Goal: Transaction & Acquisition: Purchase product/service

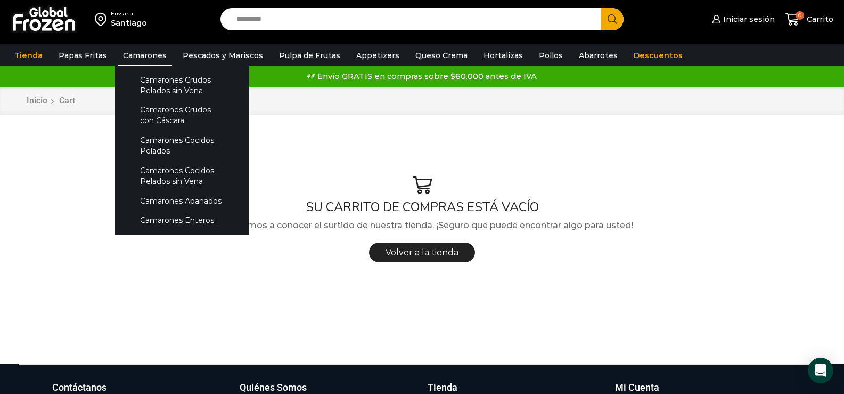
click at [142, 46] on link "Camarones" at bounding box center [145, 55] width 54 height 20
click at [142, 52] on link "Camarones" at bounding box center [145, 55] width 54 height 20
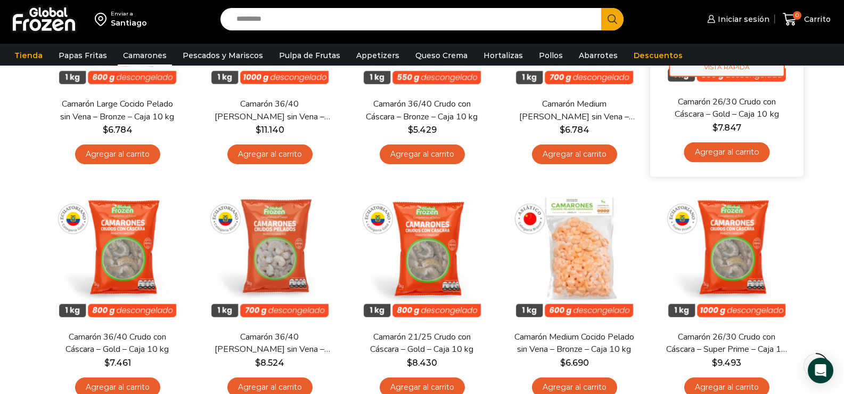
scroll to position [426, 0]
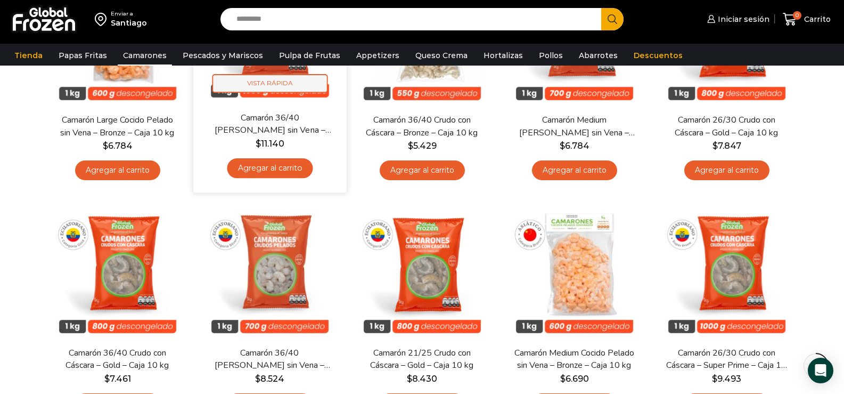
click at [292, 86] on span "Vista Rápida" at bounding box center [270, 83] width 116 height 19
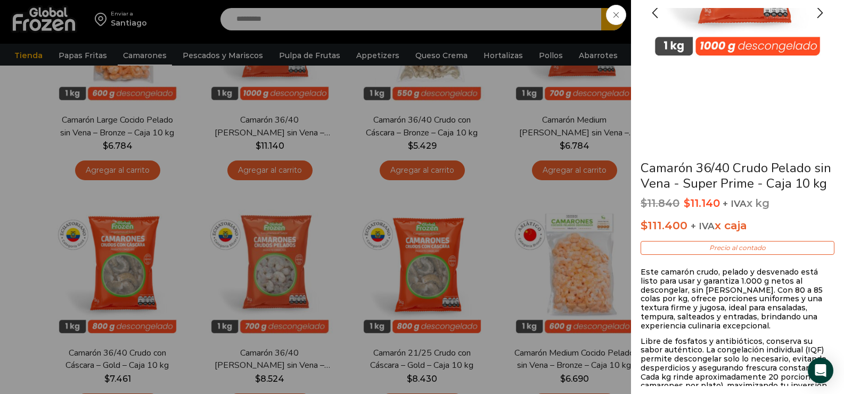
scroll to position [160, 0]
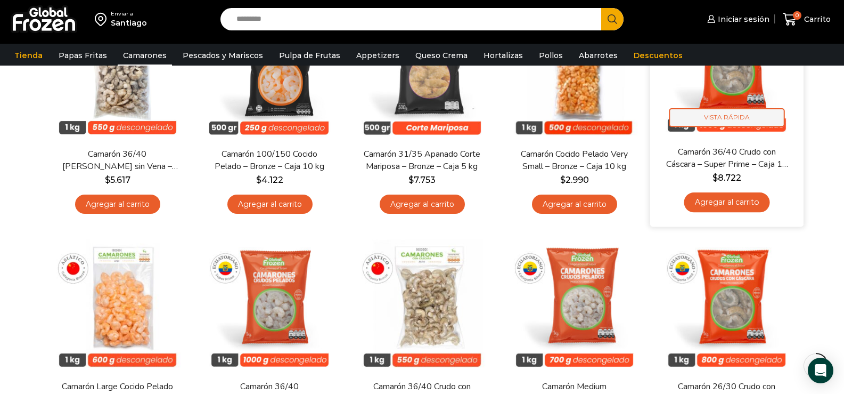
click at [744, 123] on span "Vista Rápida" at bounding box center [727, 117] width 116 height 19
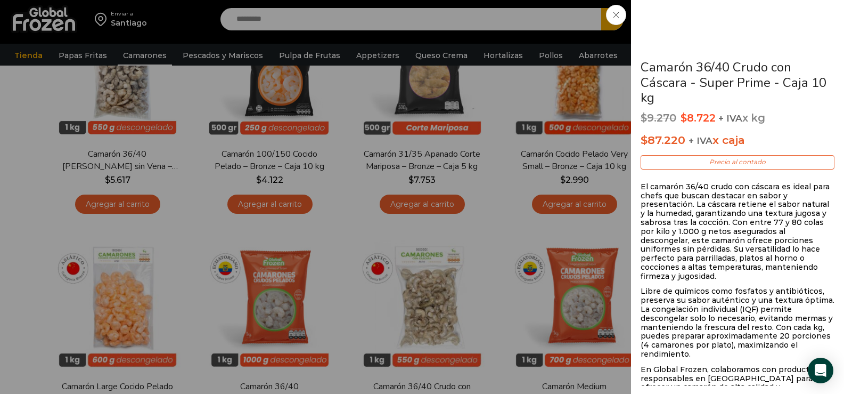
scroll to position [213, 0]
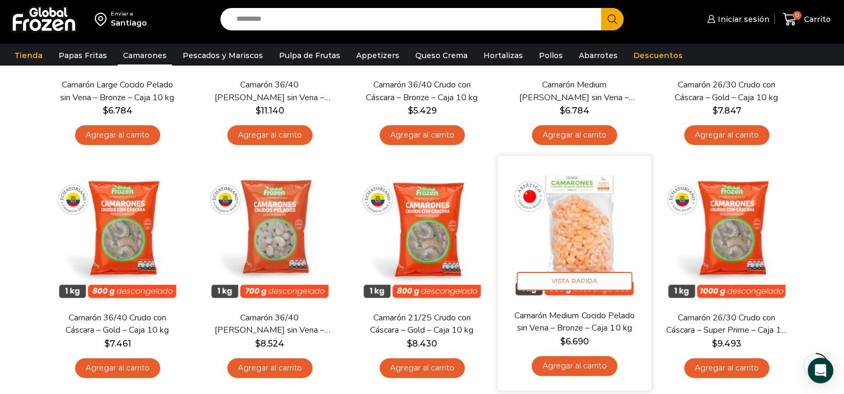
scroll to position [479, 0]
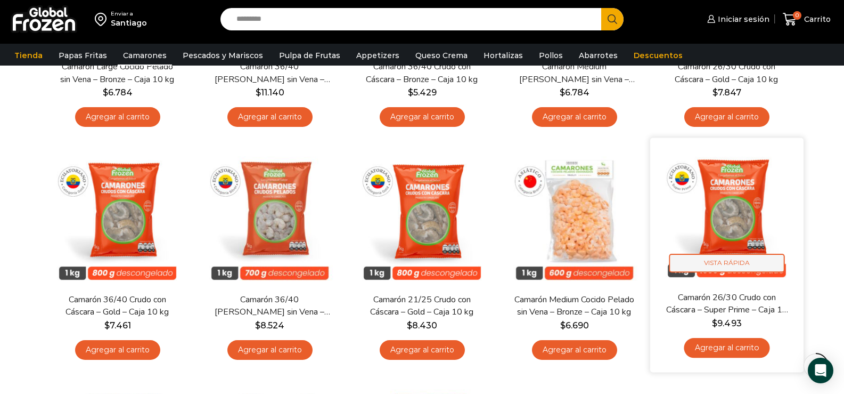
click at [766, 264] on span "Vista Rápida" at bounding box center [727, 263] width 116 height 19
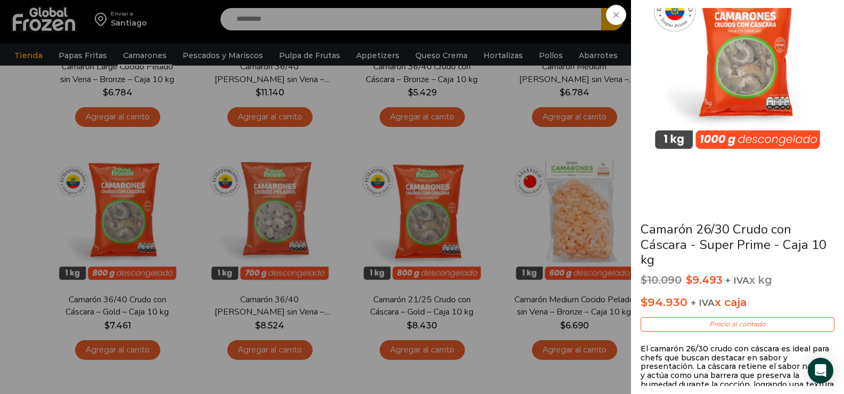
scroll to position [107, 0]
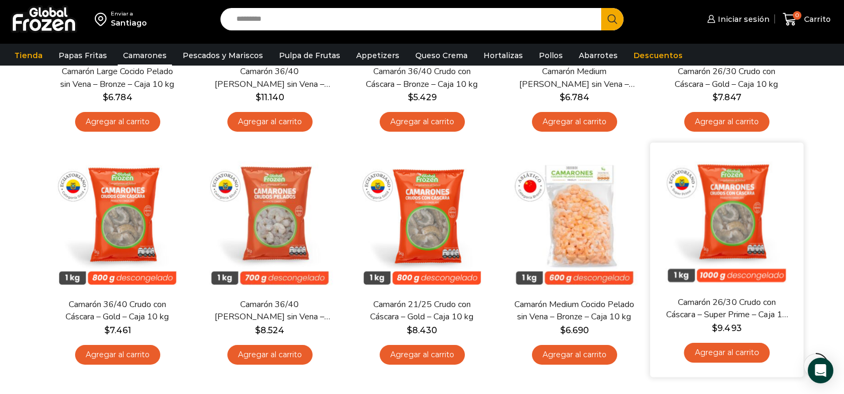
scroll to position [479, 0]
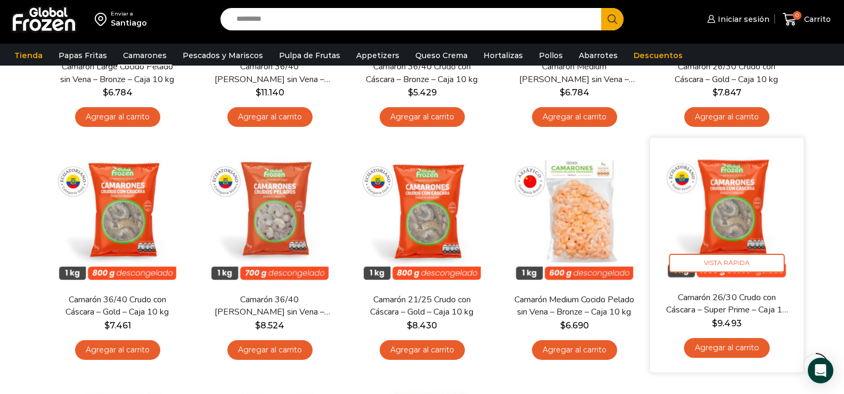
click at [746, 343] on link "Agregar al carrito" at bounding box center [727, 348] width 86 height 20
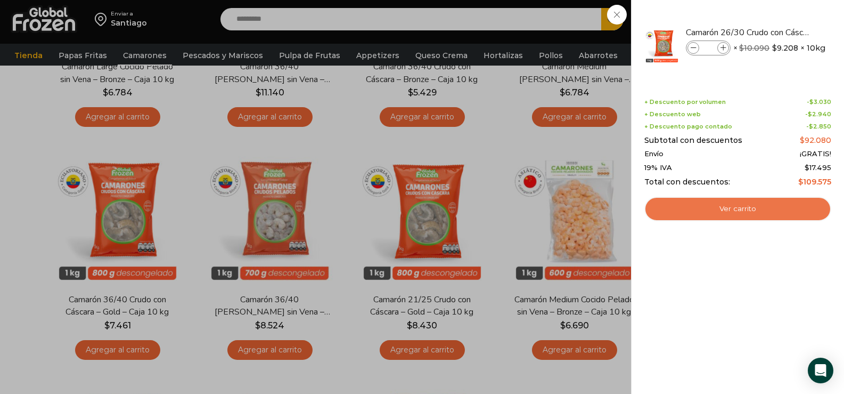
click at [734, 208] on link "Ver carrito" at bounding box center [737, 209] width 187 height 25
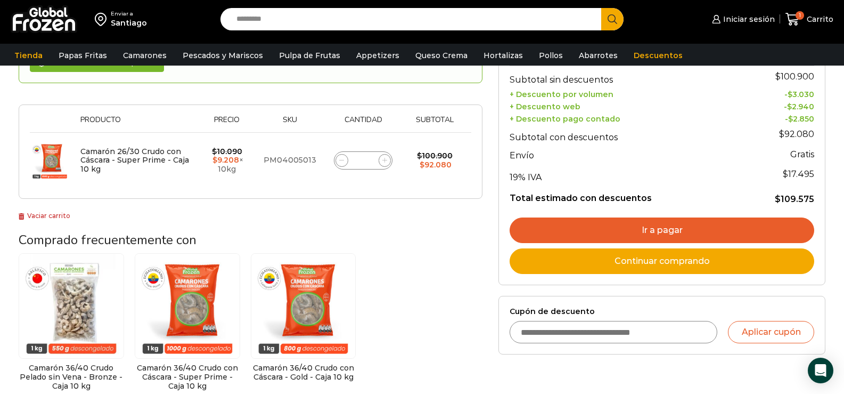
scroll to position [160, 0]
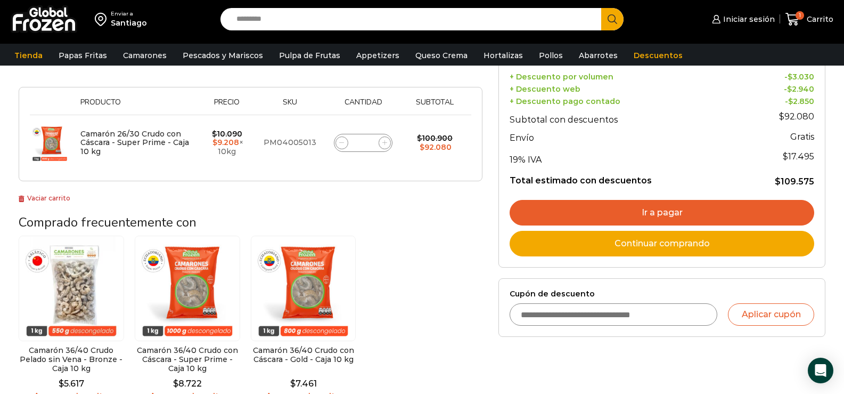
click at [586, 312] on input "Cupón de descuento" at bounding box center [614, 314] width 208 height 22
type input "**********"
drag, startPoint x: 761, startPoint y: 303, endPoint x: 768, endPoint y: 311, distance: 9.8
click at [761, 304] on button "Aplicar cupón" at bounding box center [771, 314] width 86 height 22
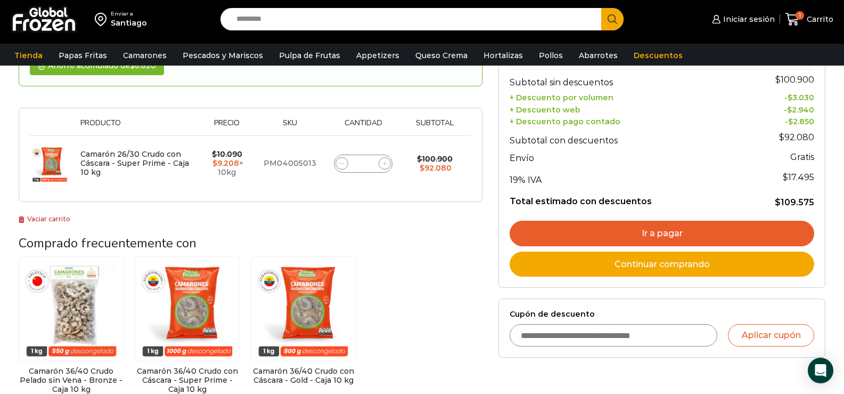
scroll to position [160, 0]
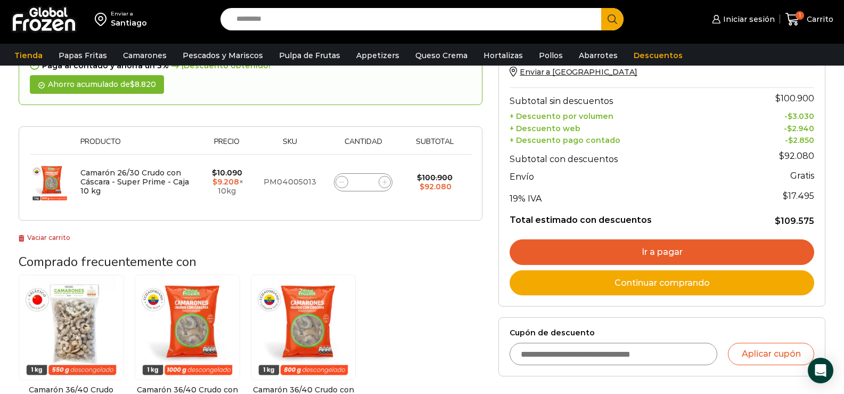
click at [641, 252] on link "Ir a pagar" at bounding box center [662, 252] width 305 height 26
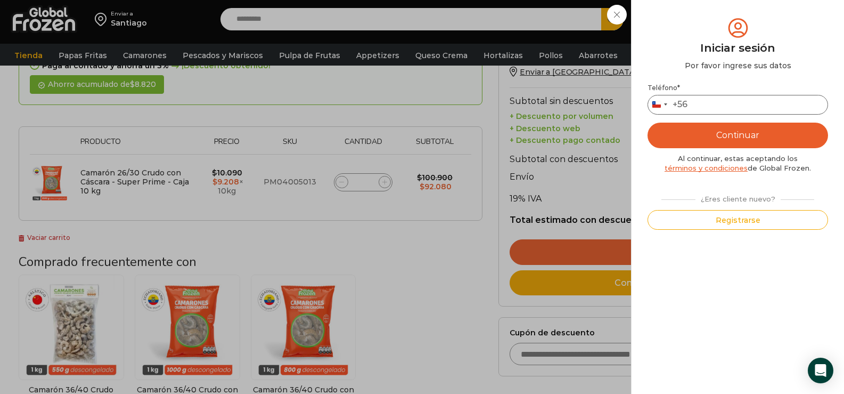
click at [704, 107] on input "Teléfono *" at bounding box center [738, 105] width 181 height 20
type input "*********"
click at [688, 131] on button "Continuar" at bounding box center [738, 136] width 181 height 26
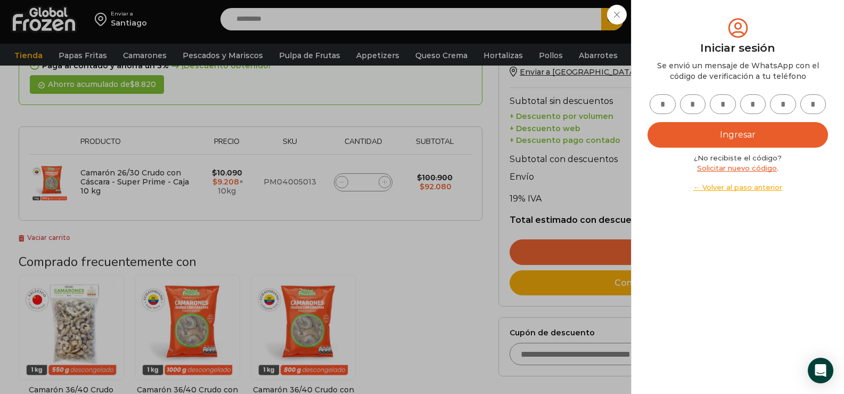
click at [674, 103] on input "text" at bounding box center [663, 104] width 26 height 20
type input "*"
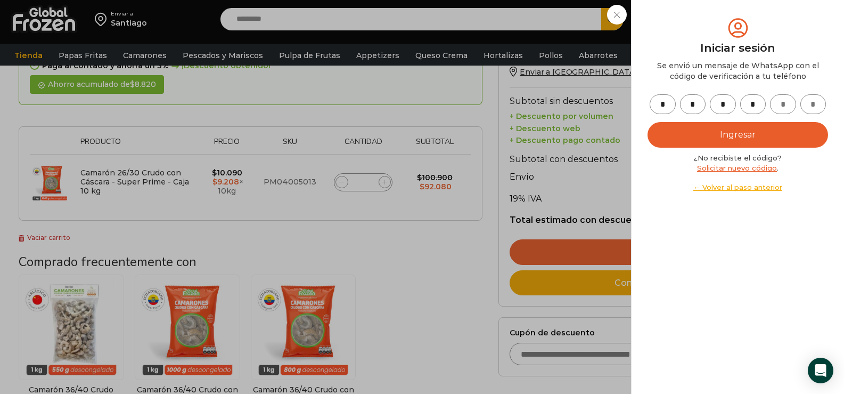
type input "*"
click at [677, 129] on button "Ingresar" at bounding box center [738, 135] width 181 height 26
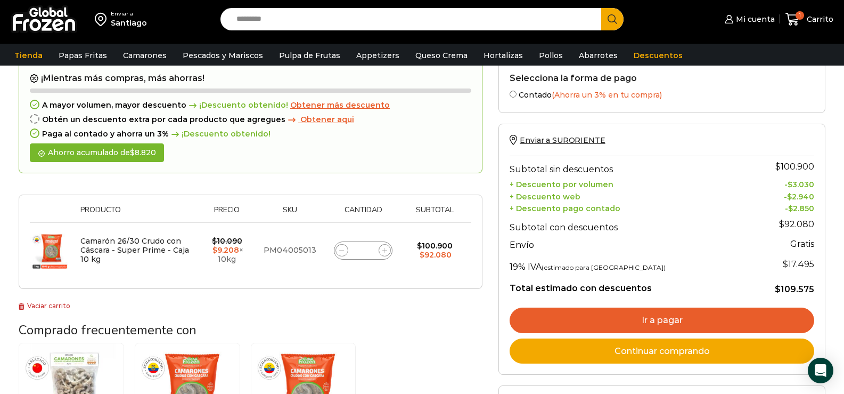
scroll to position [160, 0]
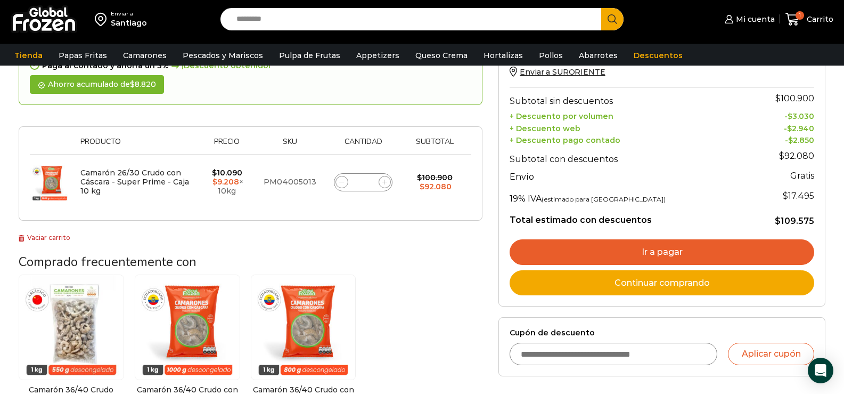
click at [649, 249] on link "Ir a pagar" at bounding box center [662, 252] width 305 height 26
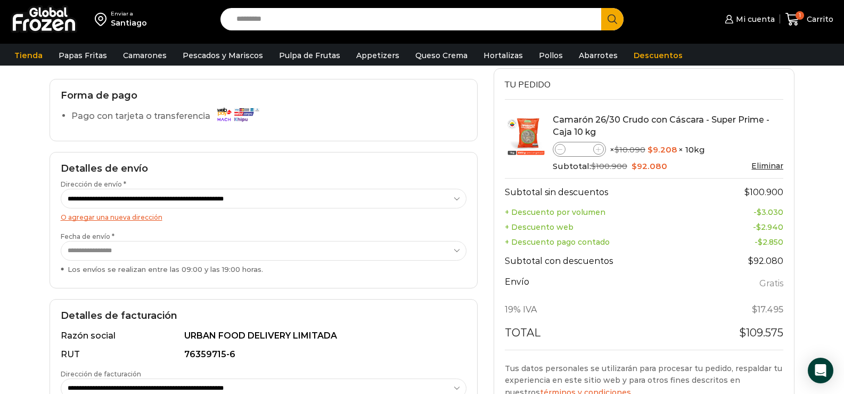
scroll to position [53, 0]
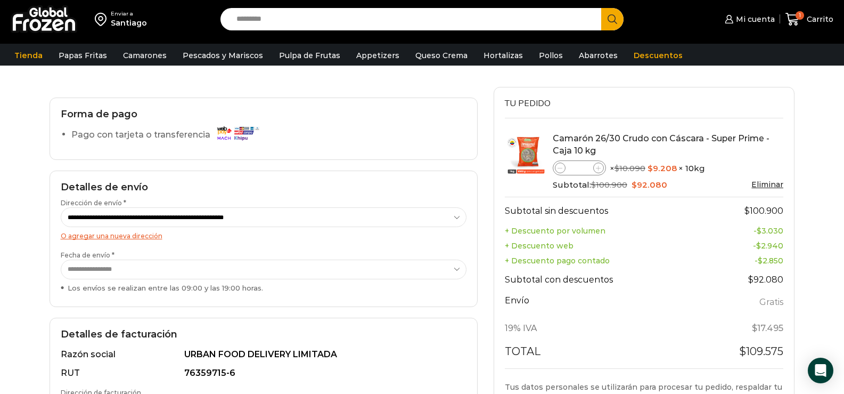
click at [140, 140] on label "Pago con tarjeta o transferencia" at bounding box center [167, 135] width 193 height 19
click at [162, 133] on label "Pago con tarjeta o transferencia" at bounding box center [167, 135] width 193 height 19
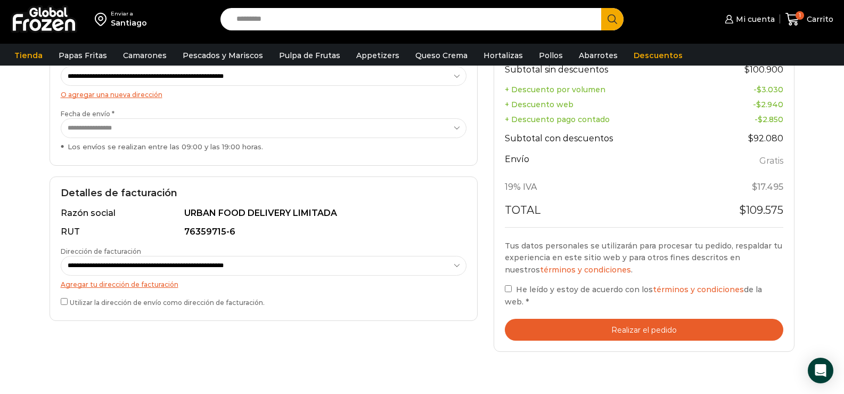
scroll to position [213, 0]
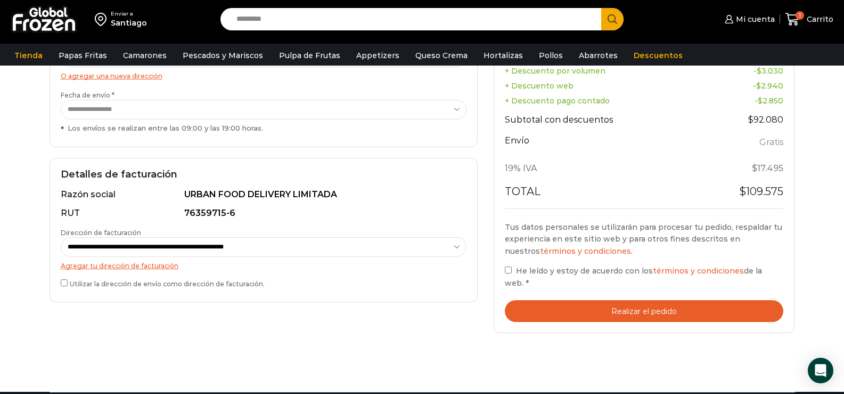
click at [561, 302] on button "Realizar el pedido" at bounding box center [644, 311] width 279 height 22
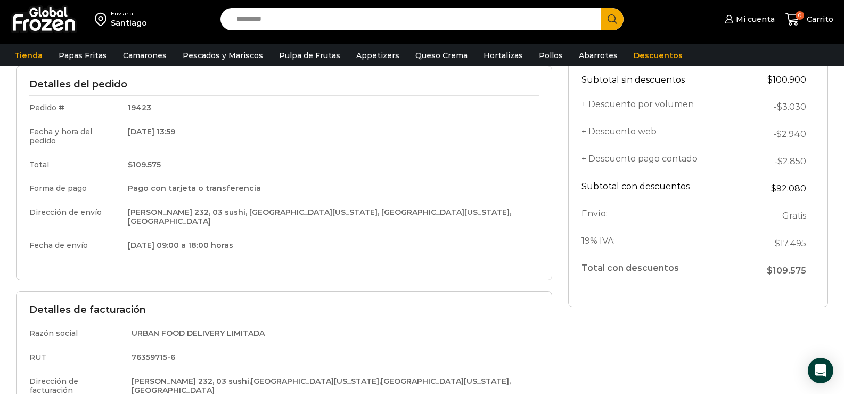
scroll to position [110, 0]
